Goal: Transaction & Acquisition: Purchase product/service

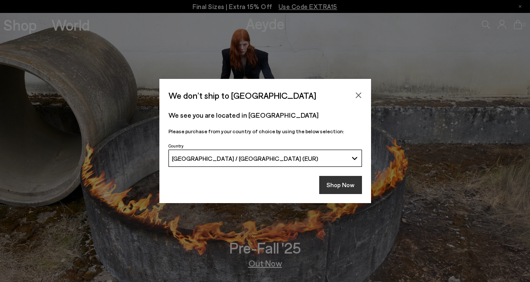
click at [342, 188] on button "Shop Now" at bounding box center [340, 185] width 43 height 18
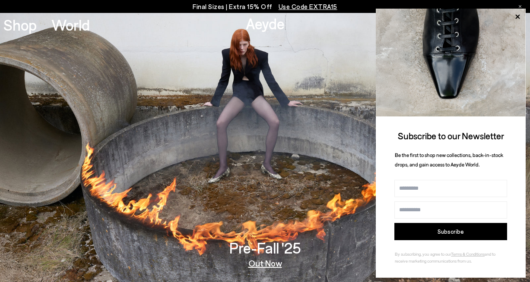
click at [256, 7] on p "Final Sizes | Extra 15% Off Use Code EXTRA15" at bounding box center [265, 6] width 145 height 11
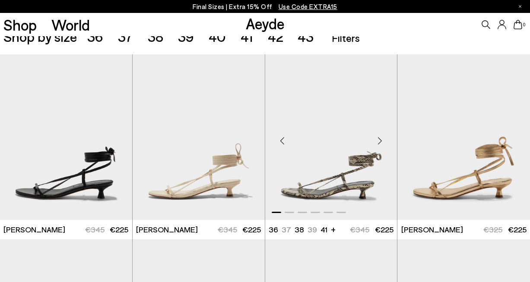
scroll to position [156, 0]
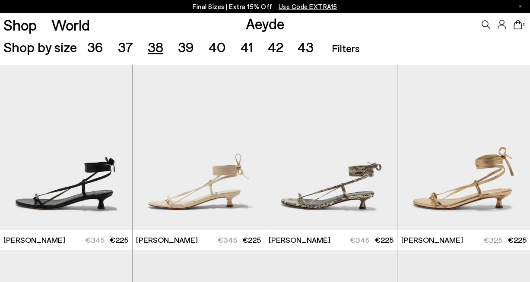
click at [155, 48] on span "38" at bounding box center [156, 46] width 16 height 16
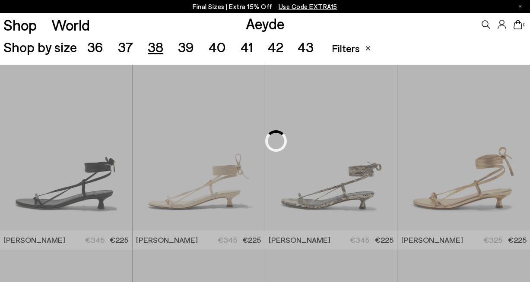
scroll to position [148, 0]
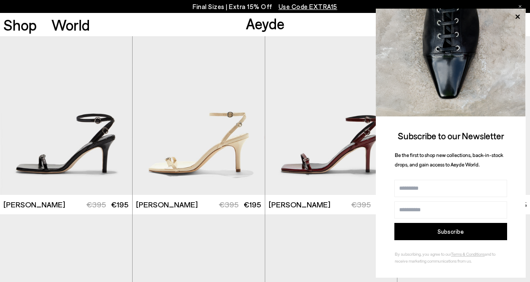
scroll to position [957, 0]
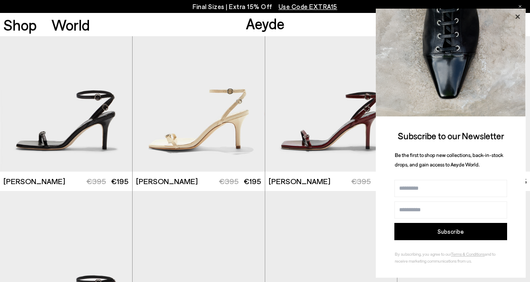
click at [516, 16] on icon at bounding box center [517, 16] width 4 height 4
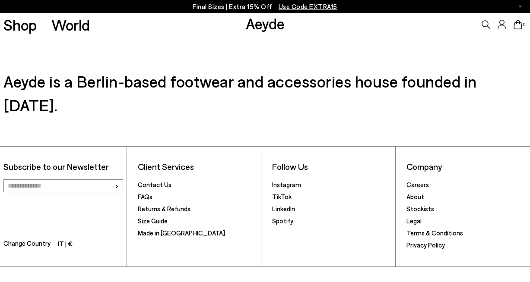
scroll to position [2792, 0]
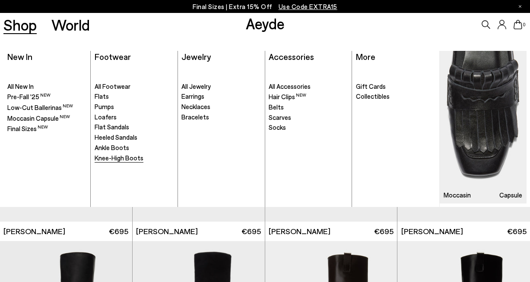
click at [111, 155] on span "Knee-High Boots" at bounding box center [119, 158] width 49 height 8
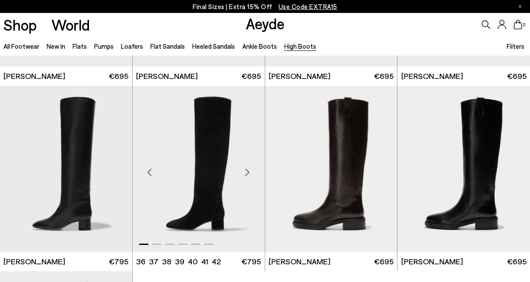
scroll to position [152, 0]
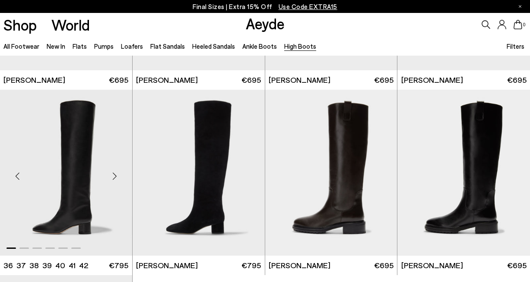
click at [114, 176] on div "Next slide" at bounding box center [115, 176] width 26 height 26
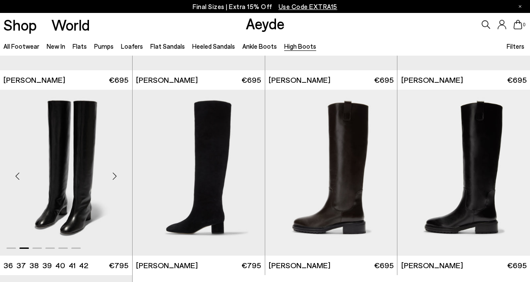
click at [114, 176] on div "Next slide" at bounding box center [115, 176] width 26 height 26
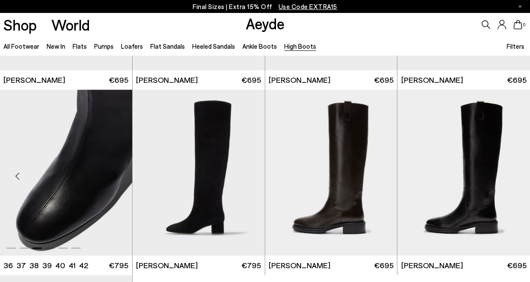
click at [114, 176] on div "Next slide" at bounding box center [115, 176] width 26 height 26
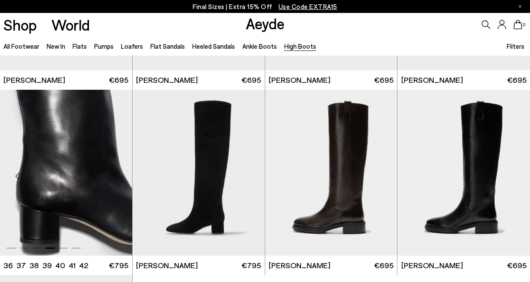
click at [114, 176] on div "Next slide" at bounding box center [115, 176] width 26 height 26
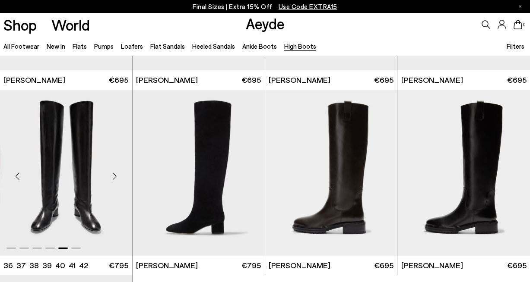
click at [114, 176] on div "Next slide" at bounding box center [115, 176] width 26 height 26
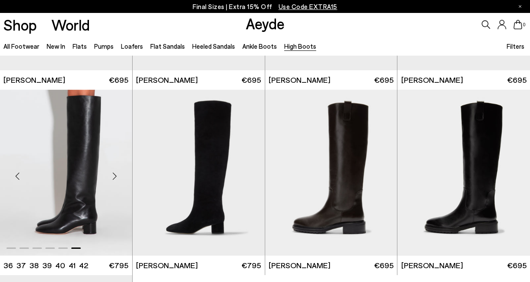
click at [114, 176] on div "Next slide" at bounding box center [115, 176] width 26 height 26
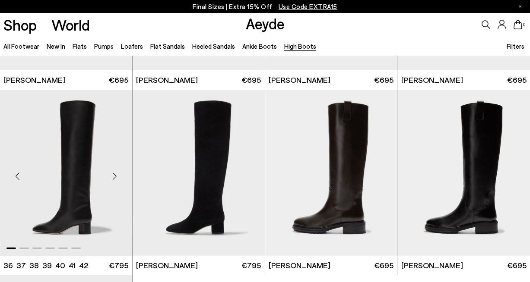
click at [114, 176] on div "Next slide" at bounding box center [115, 176] width 26 height 26
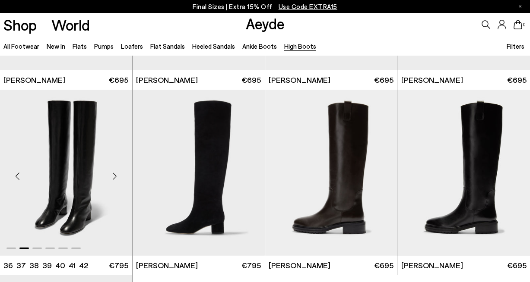
click at [114, 176] on div "Next slide" at bounding box center [115, 176] width 26 height 26
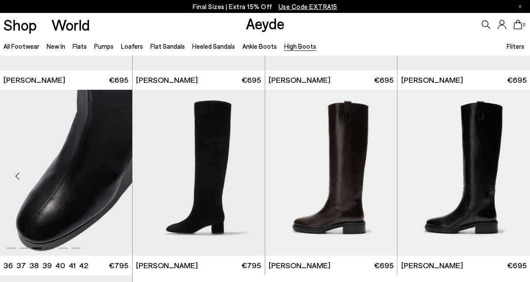
click at [114, 176] on div "Next slide" at bounding box center [115, 176] width 26 height 26
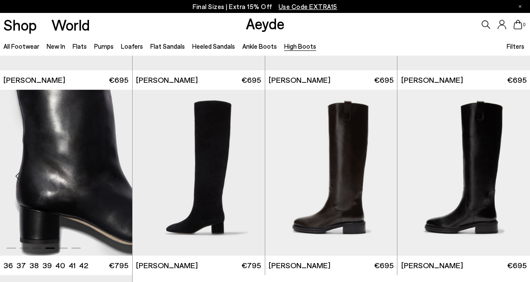
click at [114, 176] on div "Next slide" at bounding box center [115, 176] width 26 height 26
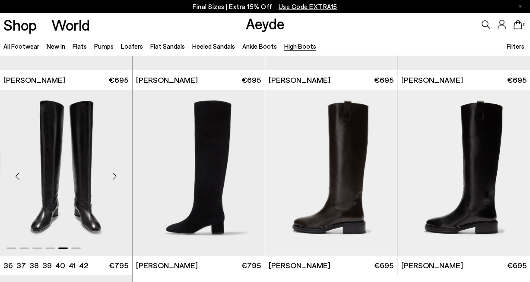
click at [114, 176] on div "Next slide" at bounding box center [115, 176] width 26 height 26
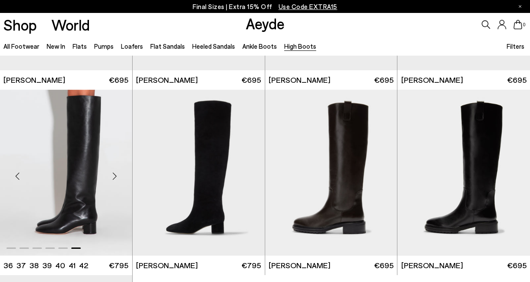
click at [114, 176] on div "Next slide" at bounding box center [115, 176] width 26 height 26
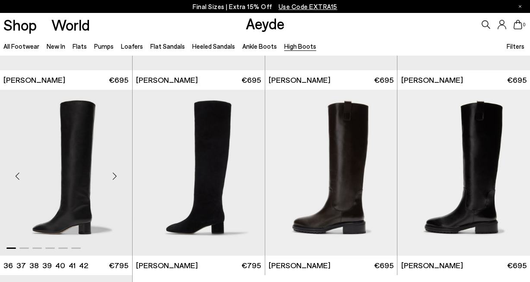
click at [114, 176] on div "Next slide" at bounding box center [115, 176] width 26 height 26
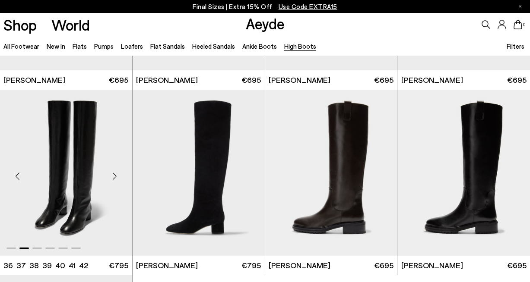
click at [69, 174] on img "2 / 6" at bounding box center [66, 173] width 132 height 166
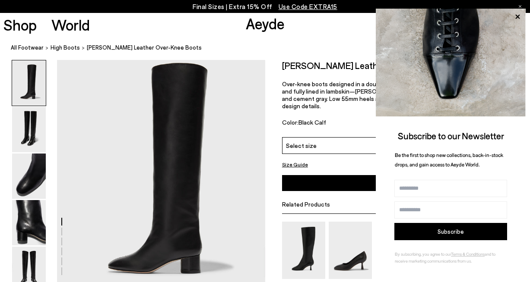
click at [402, 0] on div "Final Sizes | Extra 15% Off Use Code EXTRA15" at bounding box center [265, 6] width 530 height 13
